Goal: Task Accomplishment & Management: Use online tool/utility

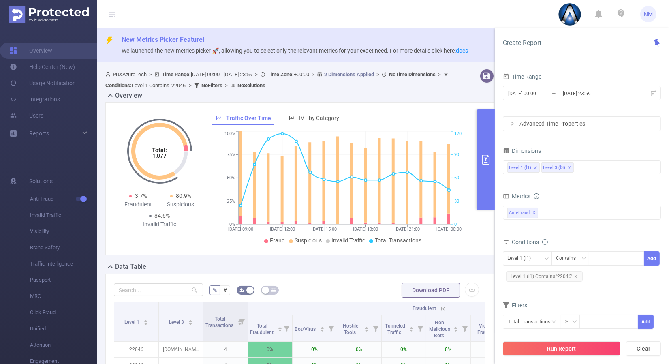
scroll to position [0, 56]
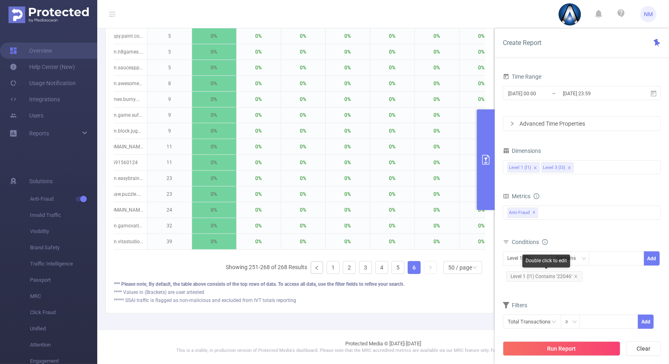
drag, startPoint x: 573, startPoint y: 274, endPoint x: 596, endPoint y: 266, distance: 24.9
click at [574, 275] on icon "icon: close" at bounding box center [576, 277] width 4 height 4
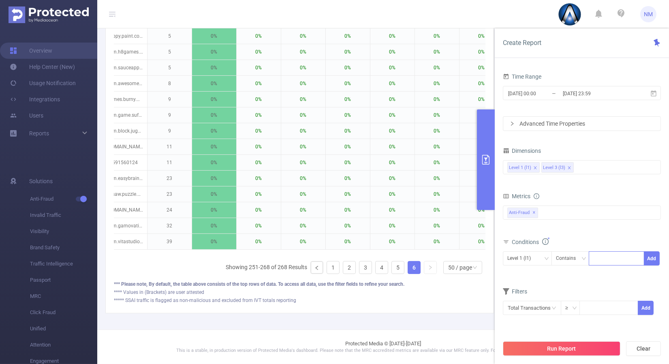
click at [599, 264] on div at bounding box center [617, 258] width 47 height 13
type input "22036"
click at [650, 257] on button "Add" at bounding box center [652, 258] width 16 height 14
click at [549, 256] on icon "icon: down" at bounding box center [546, 258] width 5 height 5
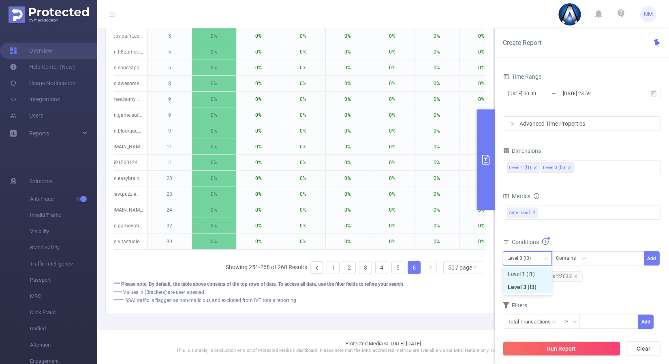
click at [526, 270] on li "Level 1 (l1)" at bounding box center [527, 274] width 49 height 13
click at [575, 90] on input "[DATE] 23:59" at bounding box center [595, 93] width 66 height 11
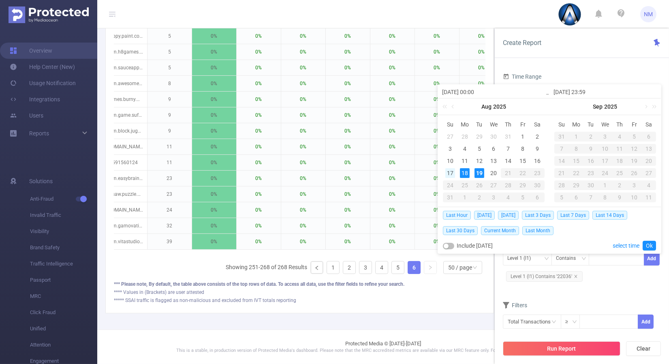
click at [449, 169] on div "17" at bounding box center [451, 173] width 10 height 10
drag, startPoint x: 451, startPoint y: 169, endPoint x: 478, endPoint y: 171, distance: 26.8
click at [478, 171] on div "19" at bounding box center [480, 173] width 10 height 10
type input "[DATE] 00:00"
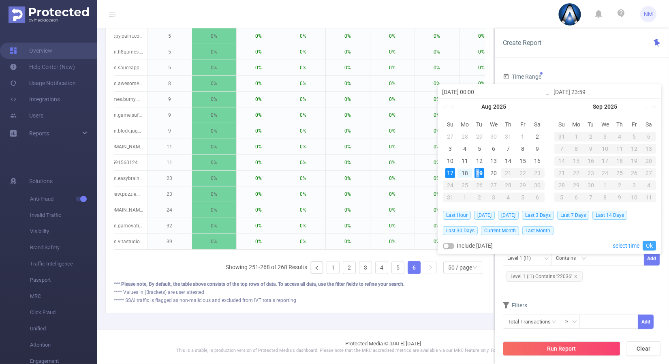
click at [651, 244] on link "Ok" at bounding box center [649, 246] width 13 height 10
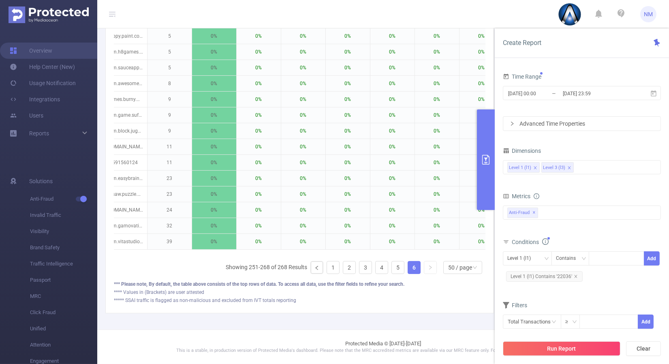
drag, startPoint x: 567, startPoint y: 343, endPoint x: 560, endPoint y: 338, distance: 8.4
click at [566, 343] on button "Run Report" at bounding box center [562, 348] width 118 height 15
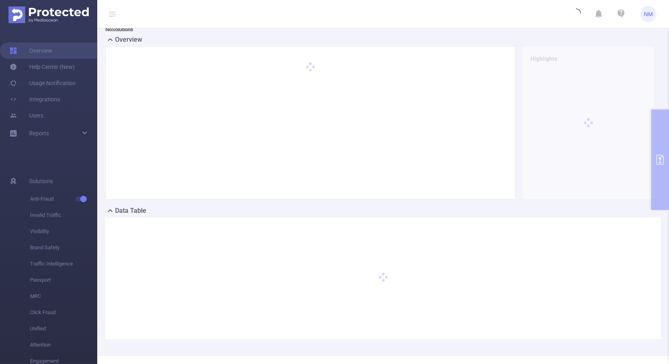
scroll to position [0, 0]
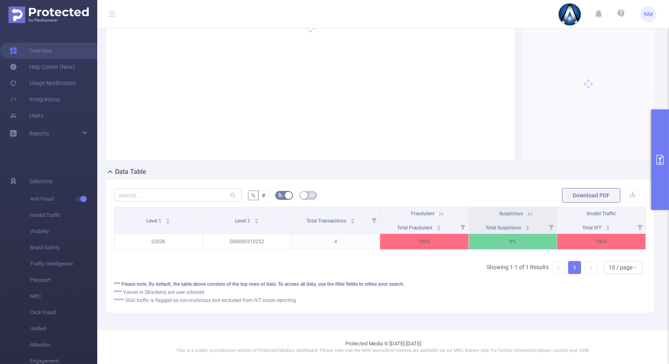
scroll to position [101, 0]
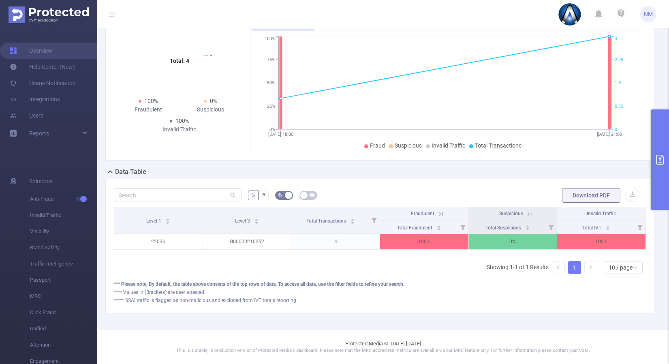
click at [438, 210] on icon at bounding box center [441, 213] width 7 height 7
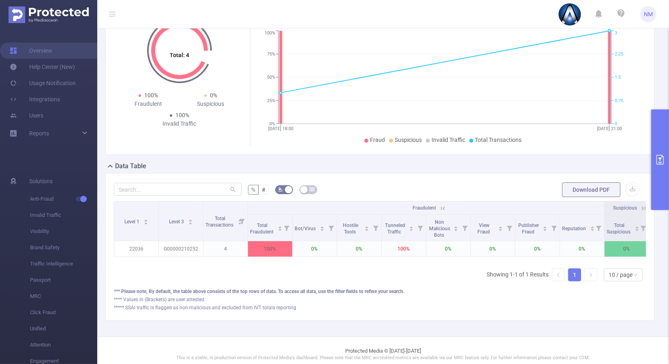
click at [658, 185] on button "primary" at bounding box center [661, 159] width 18 height 101
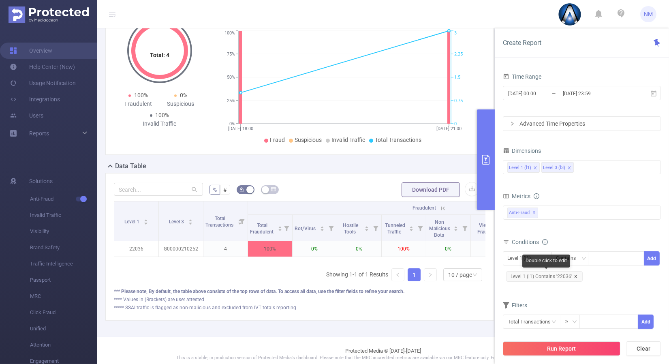
click at [576, 276] on icon "icon: close" at bounding box center [576, 277] width 4 height 4
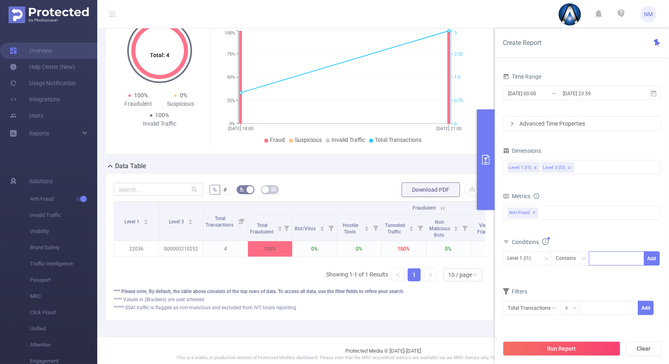
click at [606, 256] on div at bounding box center [617, 258] width 47 height 13
type input "21843"
click at [652, 256] on button "Add" at bounding box center [652, 258] width 16 height 14
click at [529, 252] on div "Level 3 (l3)" at bounding box center [522, 258] width 29 height 13
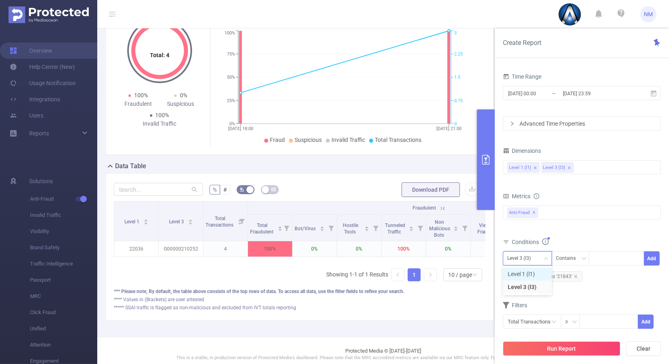
click at [521, 272] on li "Level 1 (l1)" at bounding box center [527, 274] width 49 height 13
click at [549, 344] on button "Run Report" at bounding box center [562, 348] width 118 height 15
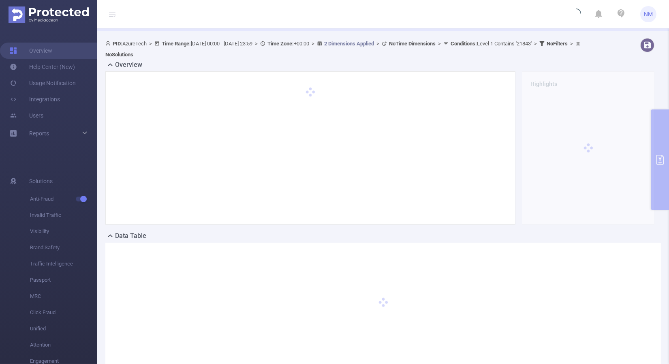
scroll to position [45, 0]
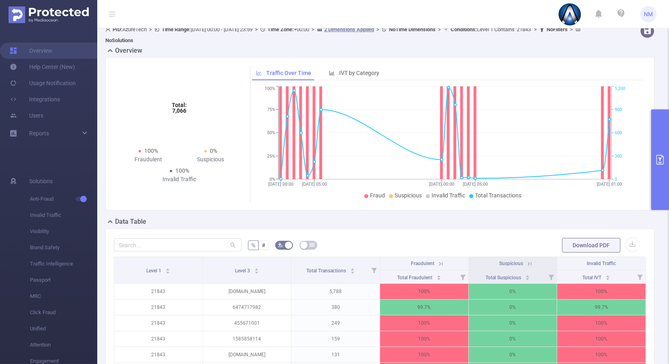
scroll to position [180, 0]
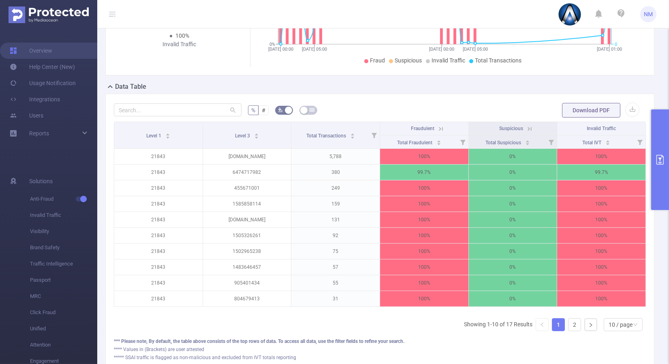
click at [438, 126] on icon at bounding box center [441, 128] width 7 height 7
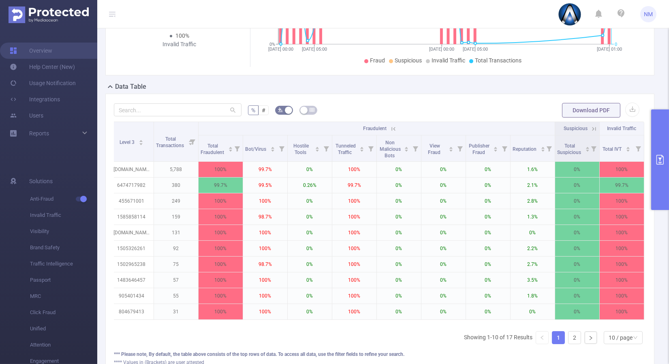
scroll to position [0, 0]
